Goal: Find specific page/section: Find specific page/section

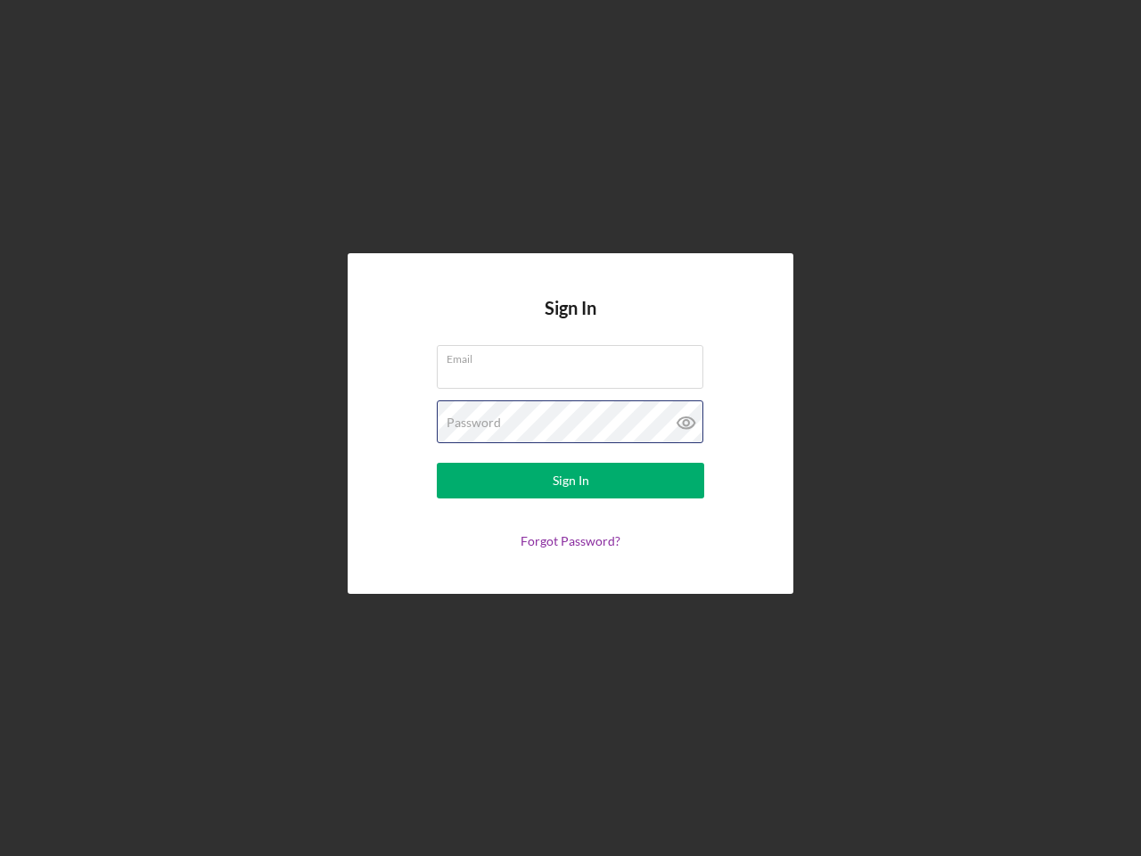
click at [571, 428] on div "Password" at bounding box center [570, 422] width 267 height 45
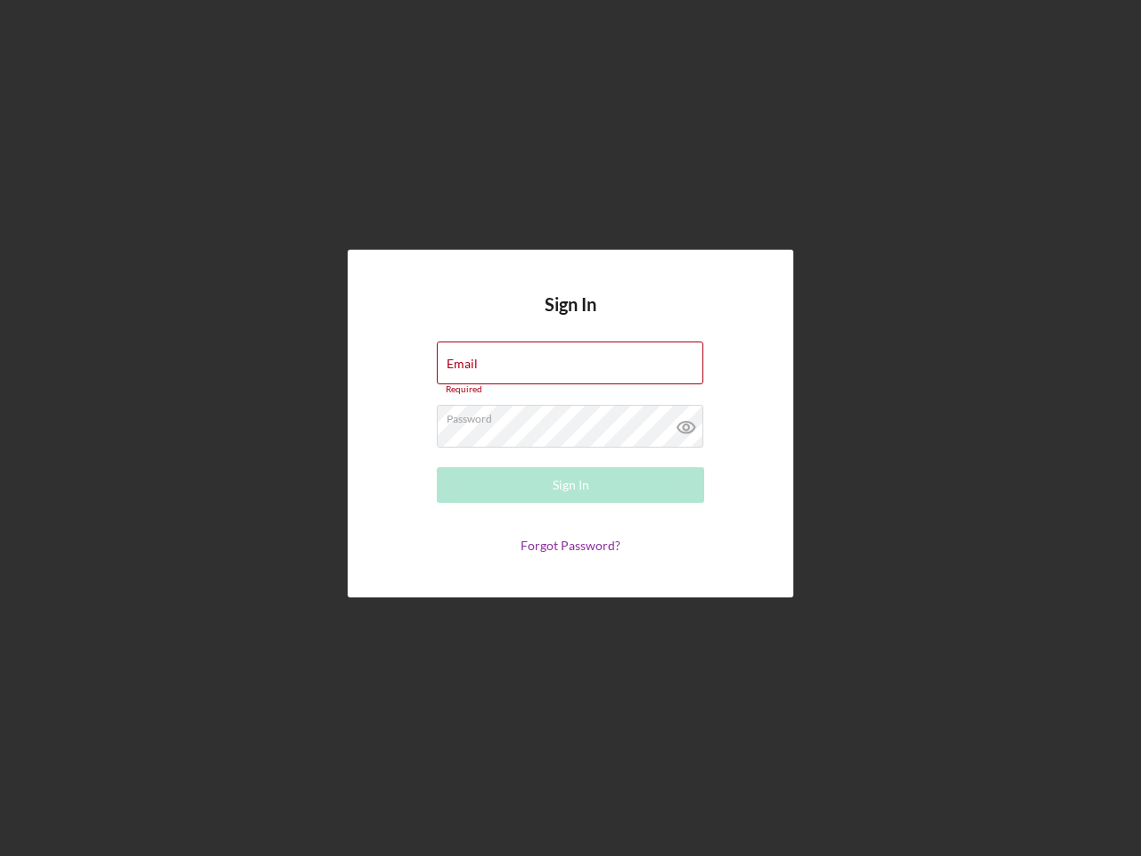
click at [686, 423] on icon at bounding box center [686, 427] width 45 height 45
